Goal: Information Seeking & Learning: Learn about a topic

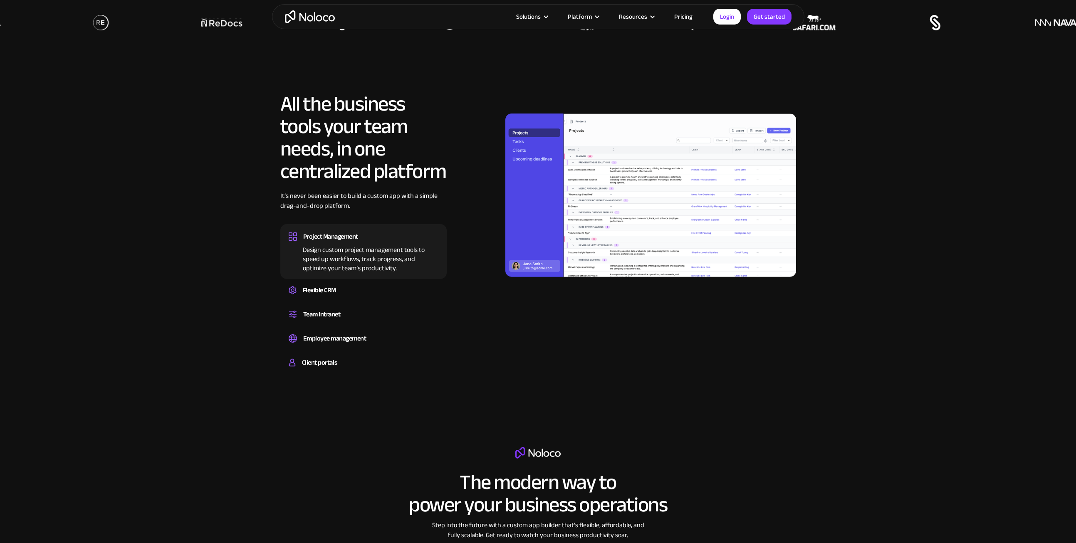
scroll to position [749, 0]
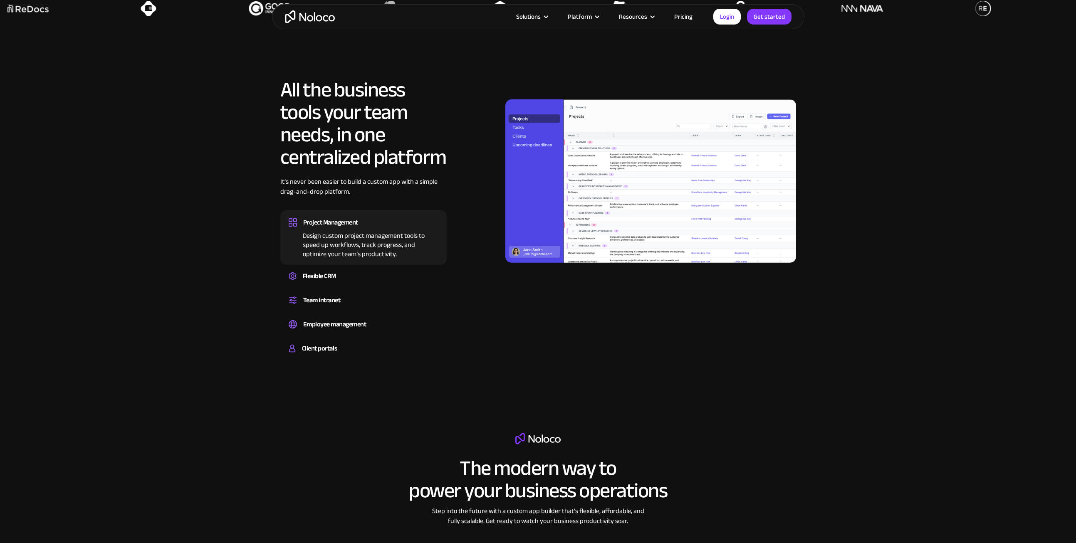
click at [360, 252] on div "Design custom project management tools to speed up workflows, track progress, a…" at bounding box center [364, 244] width 150 height 30
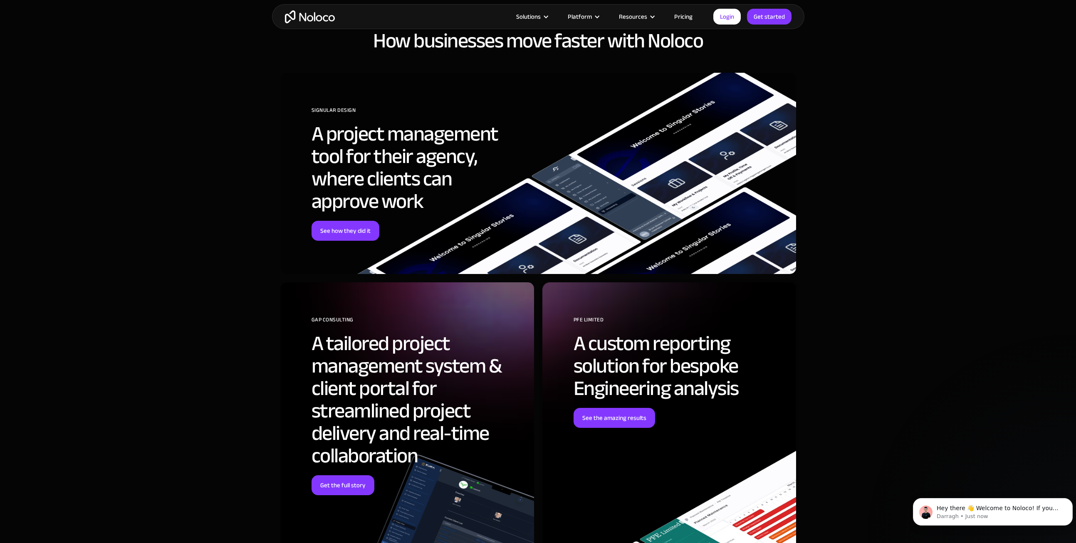
scroll to position [3119, 0]
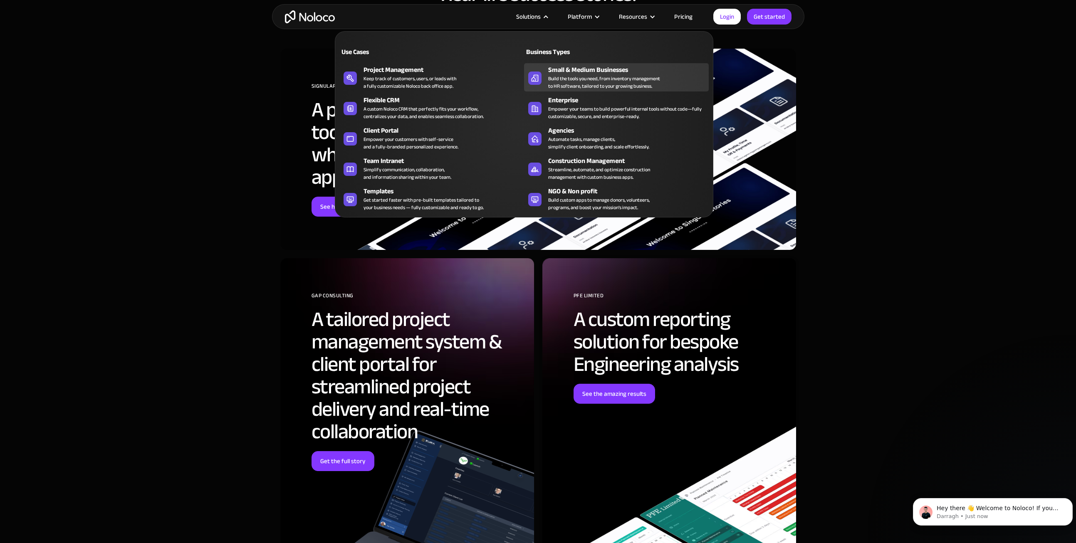
drag, startPoint x: 543, startPoint y: 80, endPoint x: 562, endPoint y: 82, distance: 19.6
click at [543, 80] on link "Small & Medium Businesses Build the tools you need, from inventory management t…" at bounding box center [616, 77] width 185 height 28
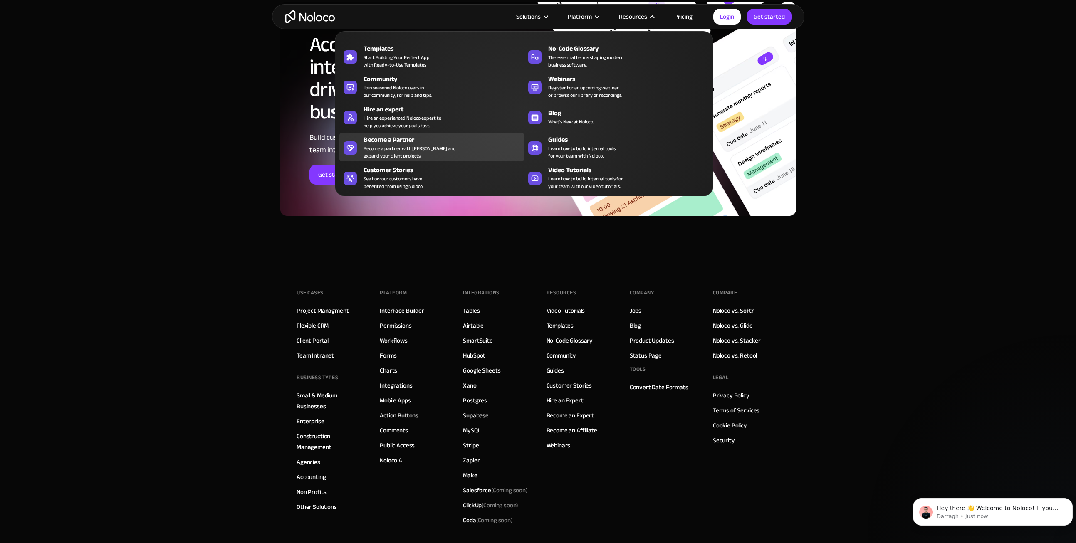
scroll to position [3826, 0]
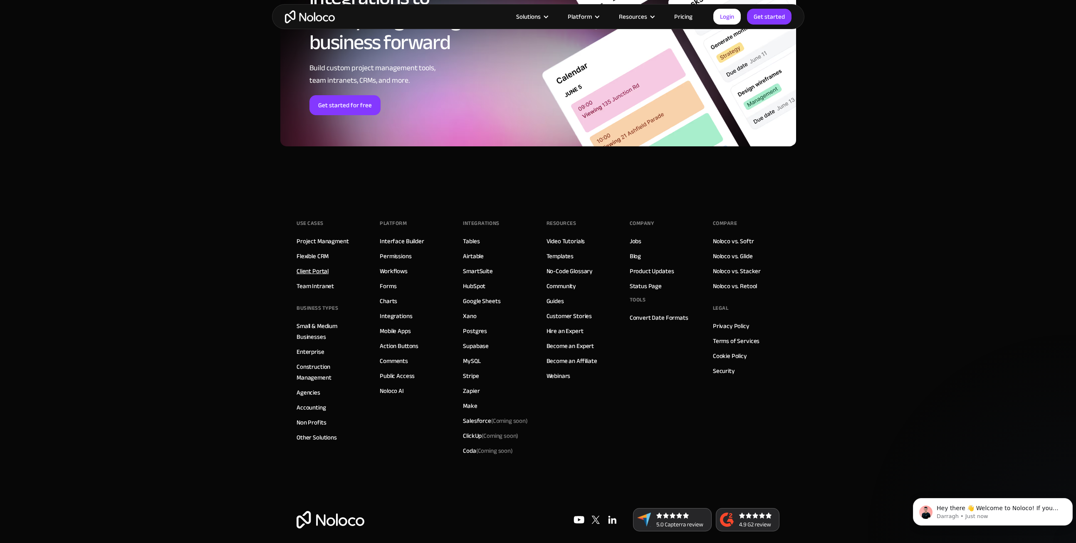
click at [318, 272] on link "Client Portal" at bounding box center [313, 271] width 32 height 11
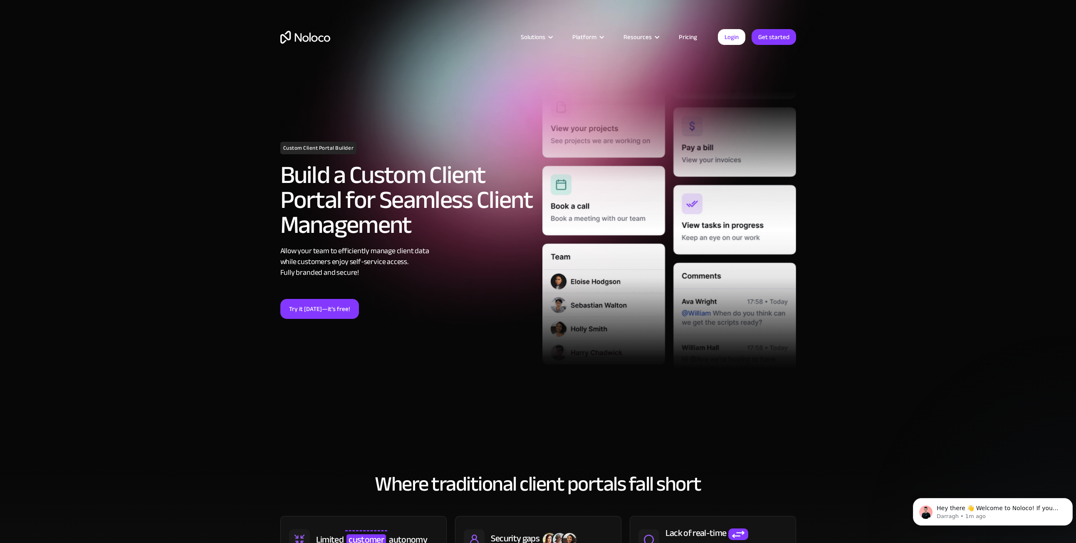
click at [695, 35] on link "Pricing" at bounding box center [687, 37] width 39 height 11
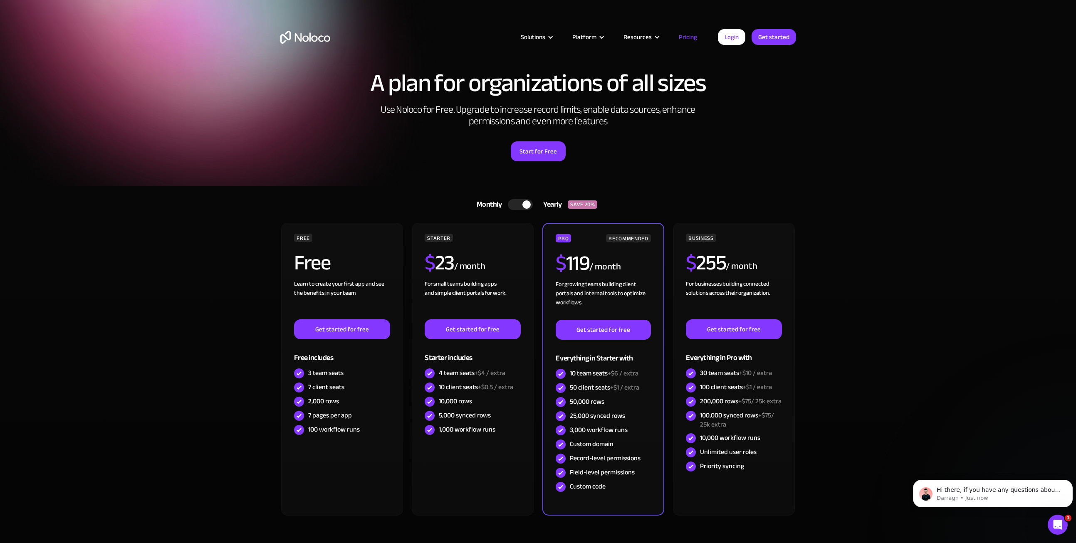
click at [310, 39] on img "home" at bounding box center [305, 37] width 50 height 13
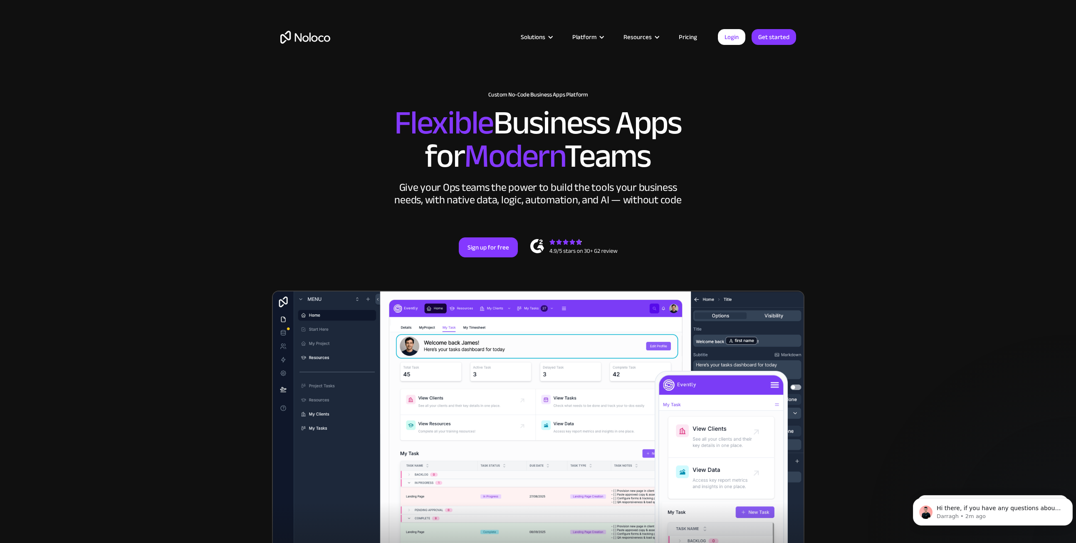
click at [769, 171] on h2 "Flexible Business Apps for Modern Teams" at bounding box center [538, 139] width 516 height 67
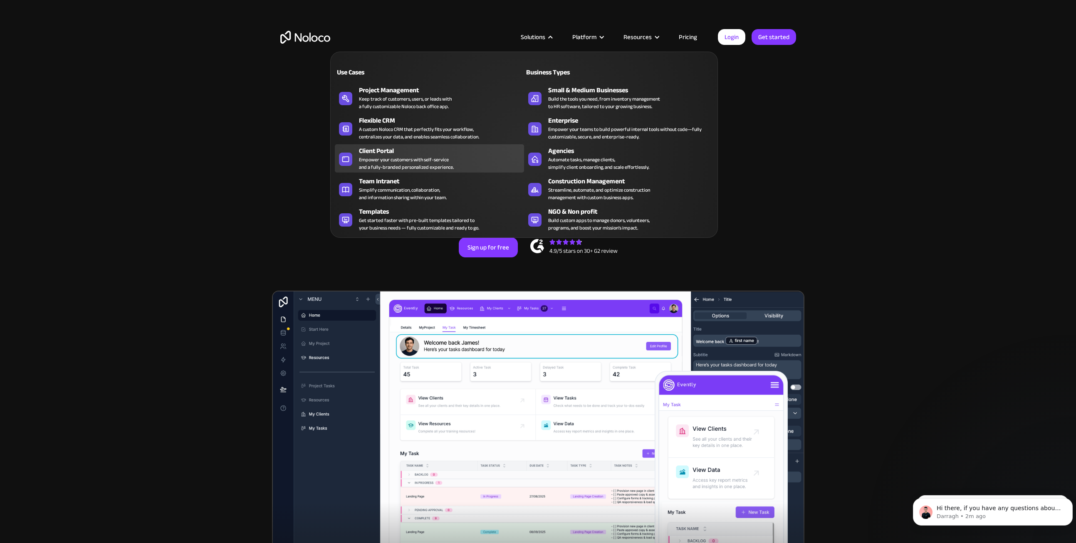
click at [443, 163] on div "Empower your customers with self-service and a fully-branded personalized exper…" at bounding box center [406, 163] width 95 height 15
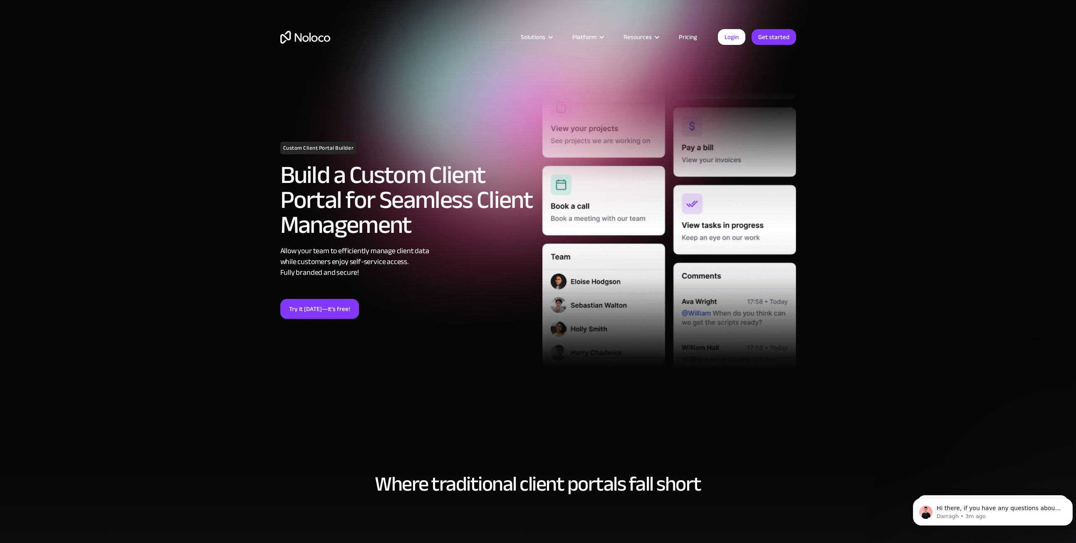
click at [874, 176] on section "Custom Client Portal Builder Build a Custom Client Portal for Seamless Client M…" at bounding box center [538, 232] width 1076 height 465
click at [690, 36] on link "Pricing" at bounding box center [687, 37] width 39 height 11
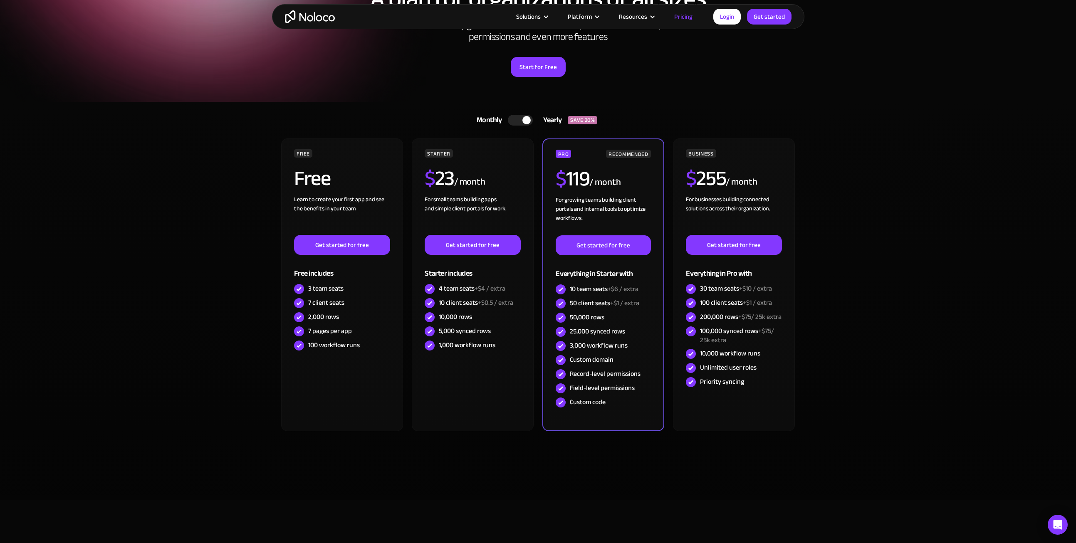
scroll to position [83, 0]
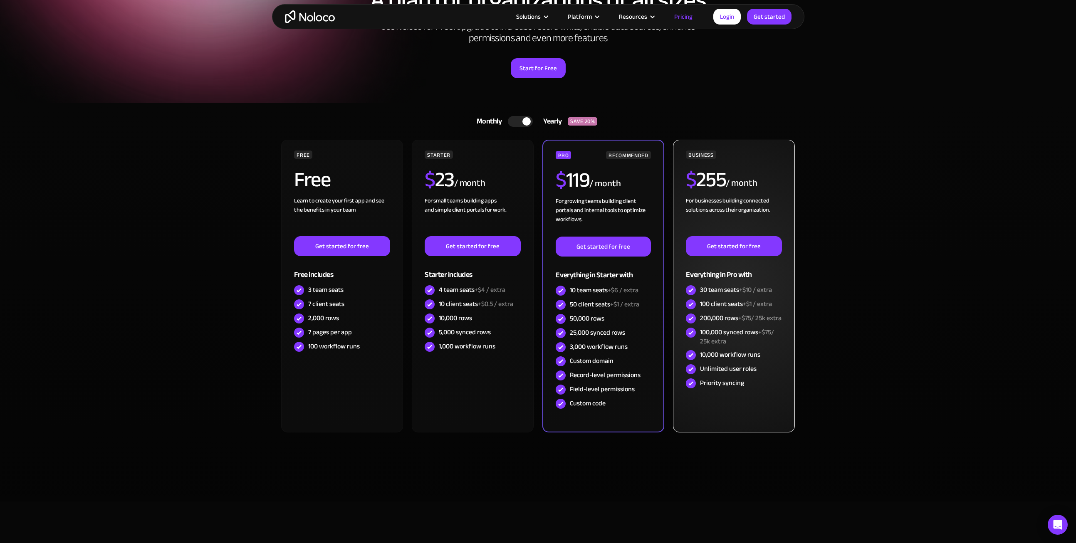
click at [739, 196] on div "For businesses building connected solutions across their organization. ‍" at bounding box center [734, 216] width 96 height 40
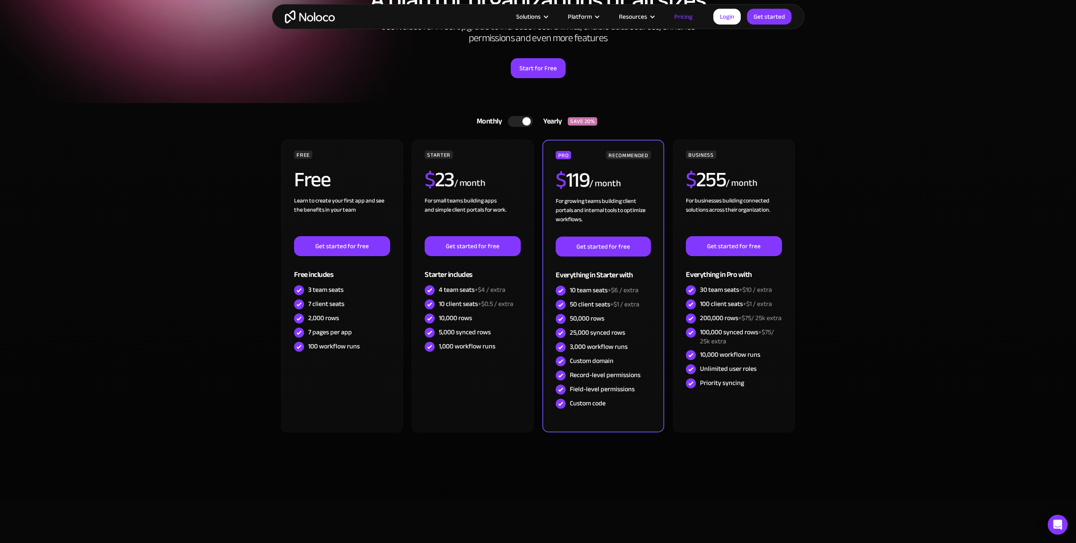
click at [511, 122] on div at bounding box center [520, 121] width 25 height 11
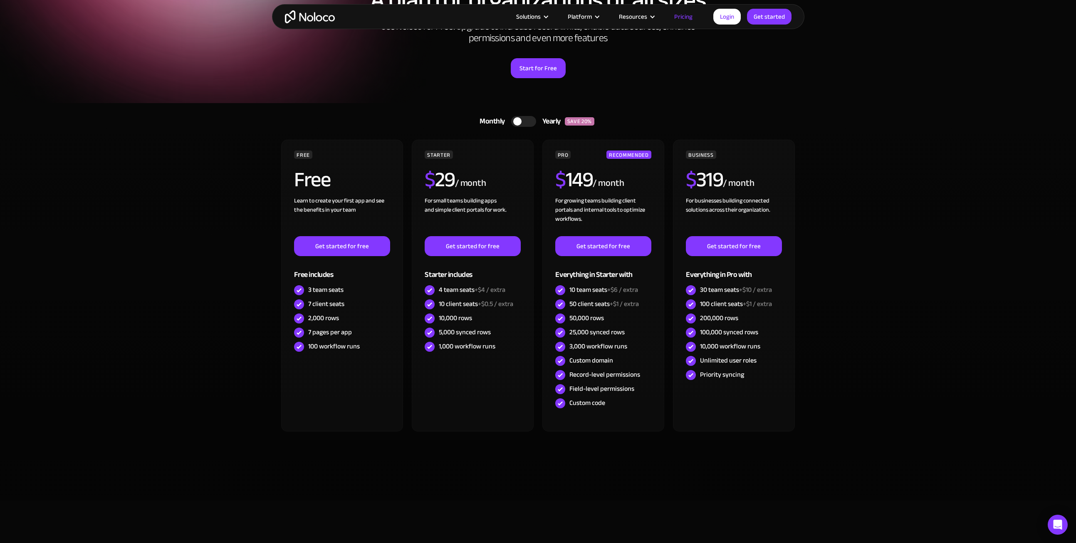
click at [529, 123] on div at bounding box center [523, 121] width 25 height 11
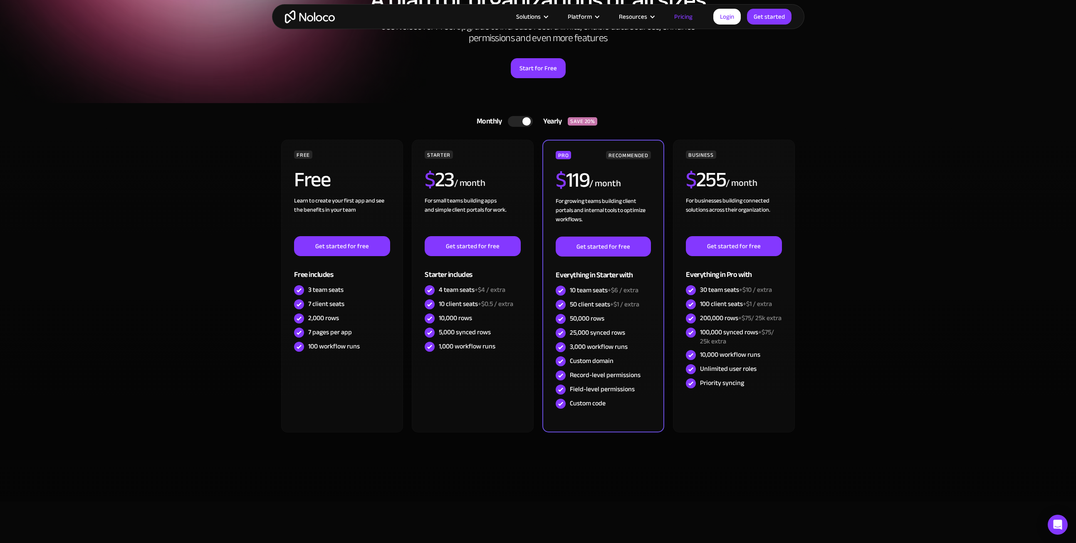
drag, startPoint x: 820, startPoint y: 137, endPoint x: 819, endPoint y: 132, distance: 5.5
click at [820, 136] on section "Monthly Yearly SAVE 20% Monthly Yearly SAVE 20% FREE Free Learn to create your …" at bounding box center [538, 302] width 1076 height 398
drag, startPoint x: 819, startPoint y: 132, endPoint x: 814, endPoint y: 102, distance: 29.9
click at [814, 102] on section "A plan for organizations of all sizes Use Noloco for Free. Upgrade to increase …" at bounding box center [538, 10] width 1076 height 186
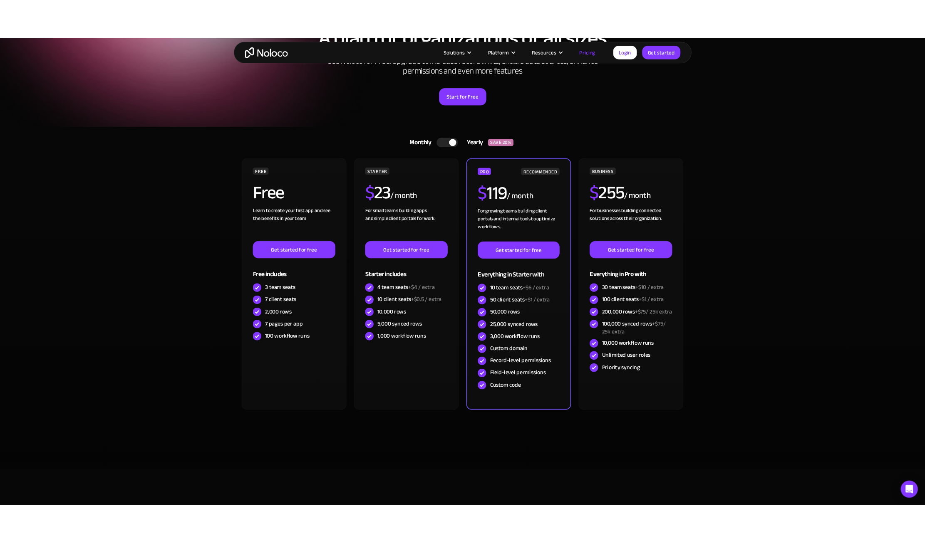
scroll to position [0, 0]
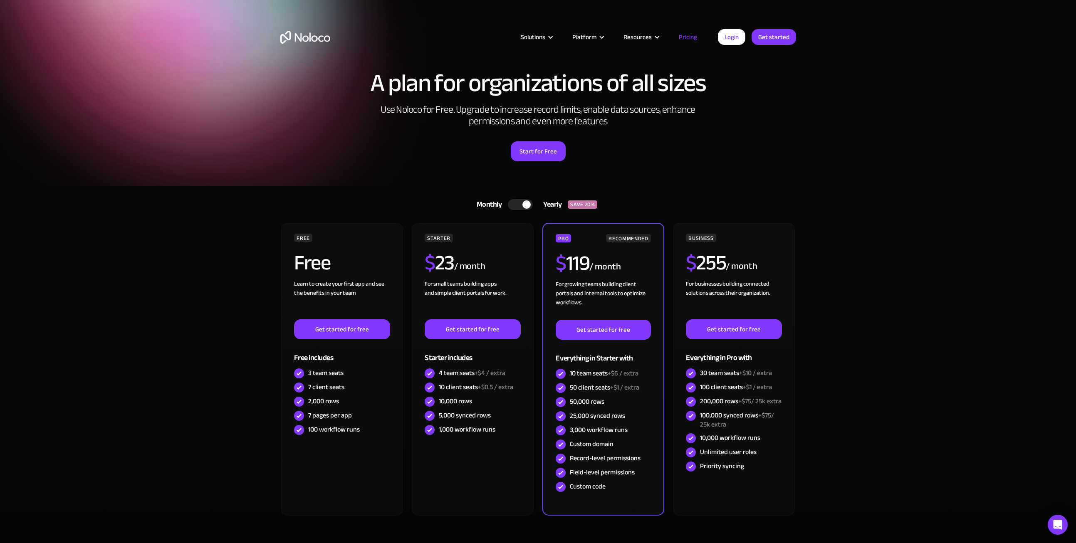
click at [446, 145] on div "Start for Free" at bounding box center [538, 149] width 516 height 26
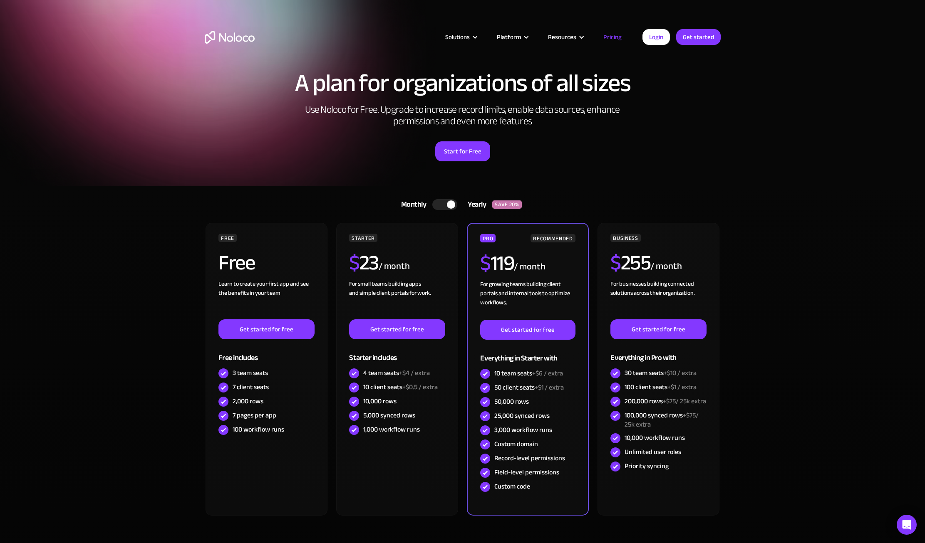
click at [730, 149] on section "A plan for organizations of all sizes Use Noloco for Free. Upgrade to increase …" at bounding box center [462, 93] width 925 height 186
